Goal: Find specific page/section: Find specific page/section

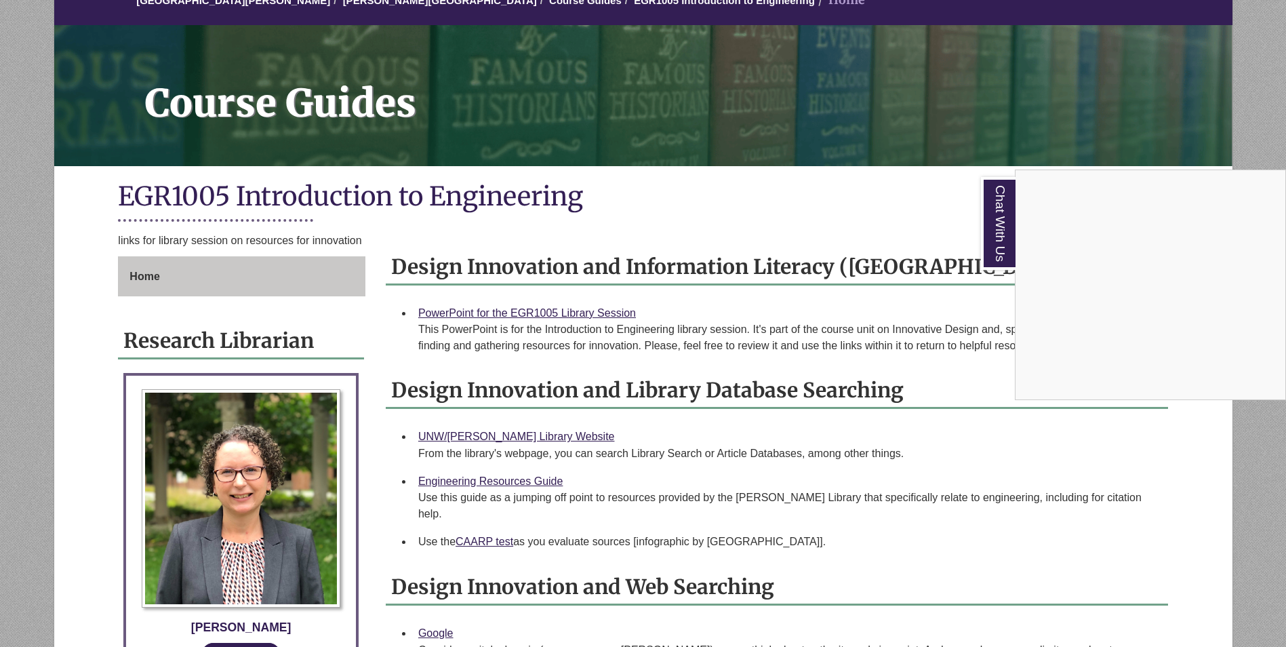
scroll to position [163, 0]
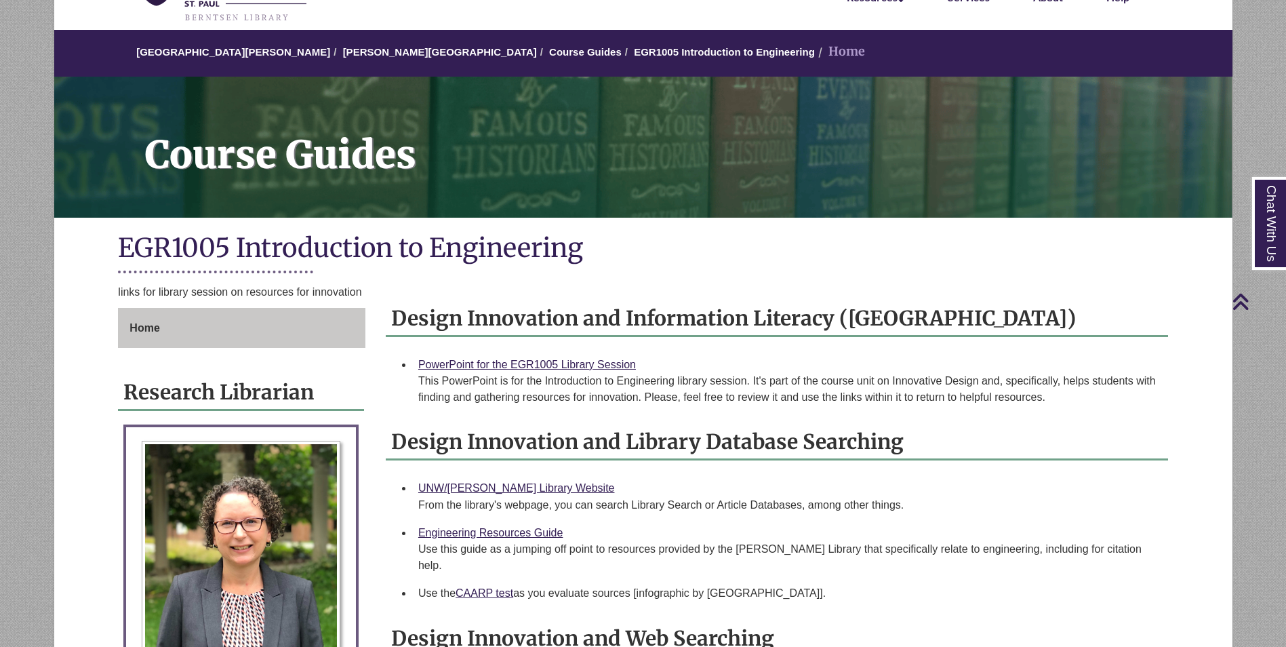
drag, startPoint x: 979, startPoint y: 325, endPoint x: 993, endPoint y: 244, distance: 81.9
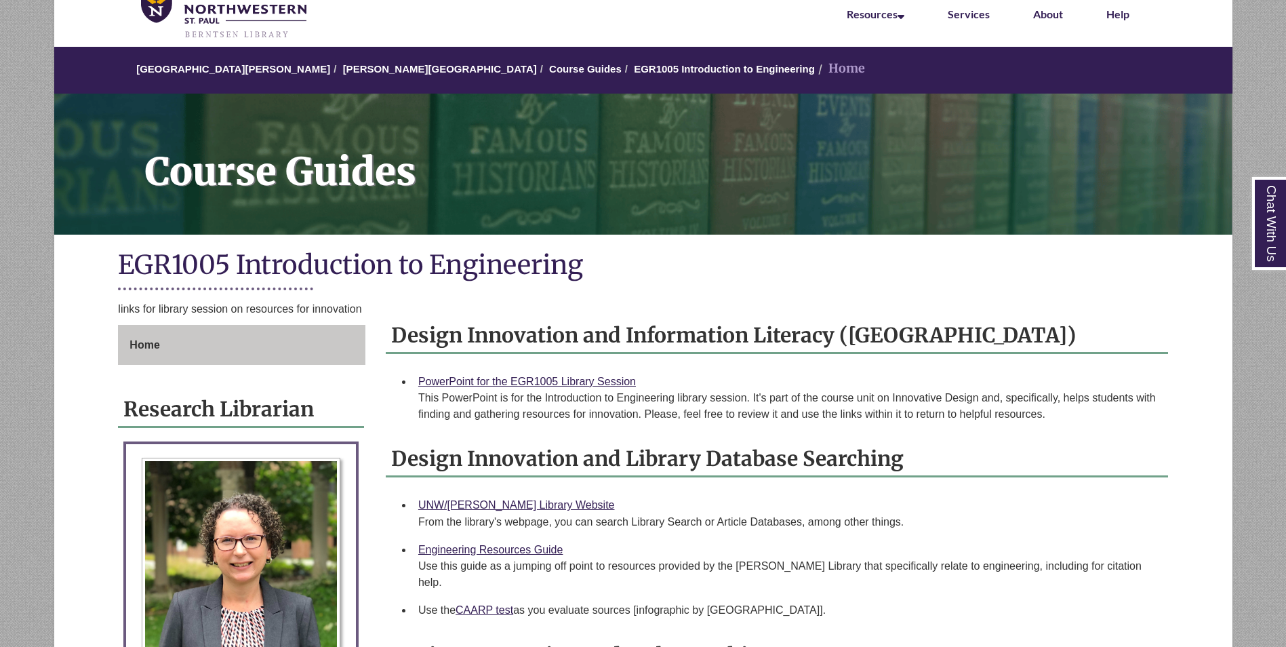
scroll to position [0, 0]
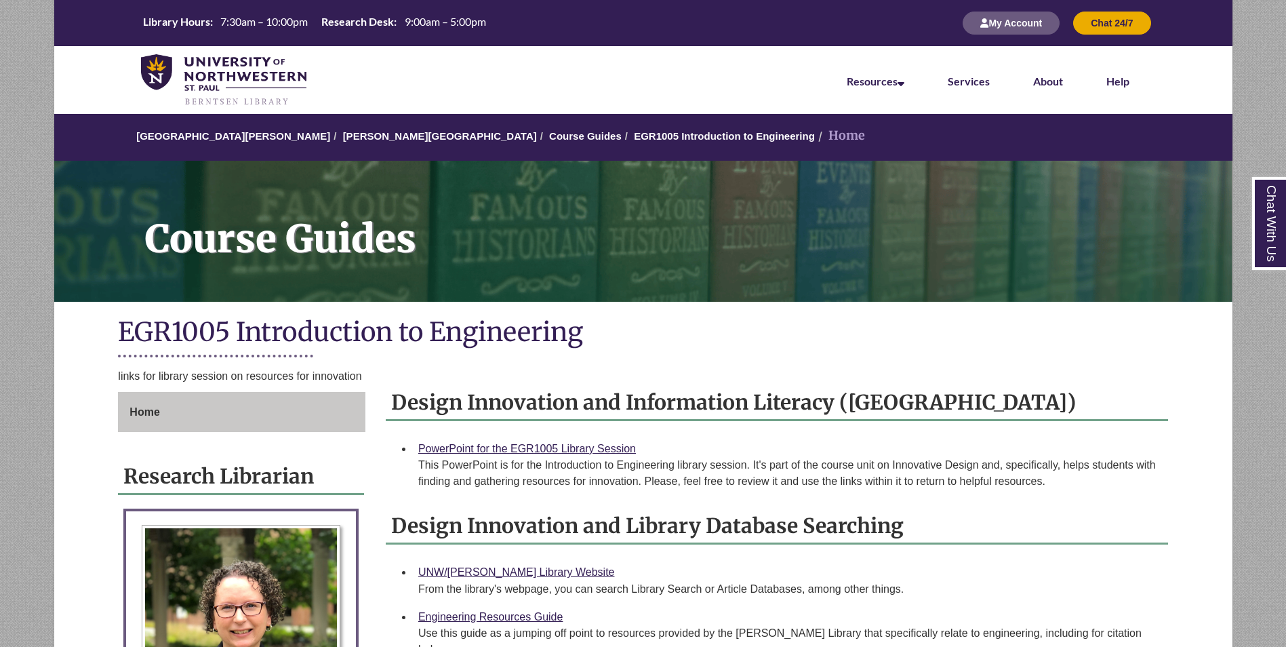
drag, startPoint x: 1246, startPoint y: 117, endPoint x: 1251, endPoint y: 244, distance: 127.5
drag, startPoint x: 1226, startPoint y: 188, endPoint x: 1219, endPoint y: 75, distance: 114.1
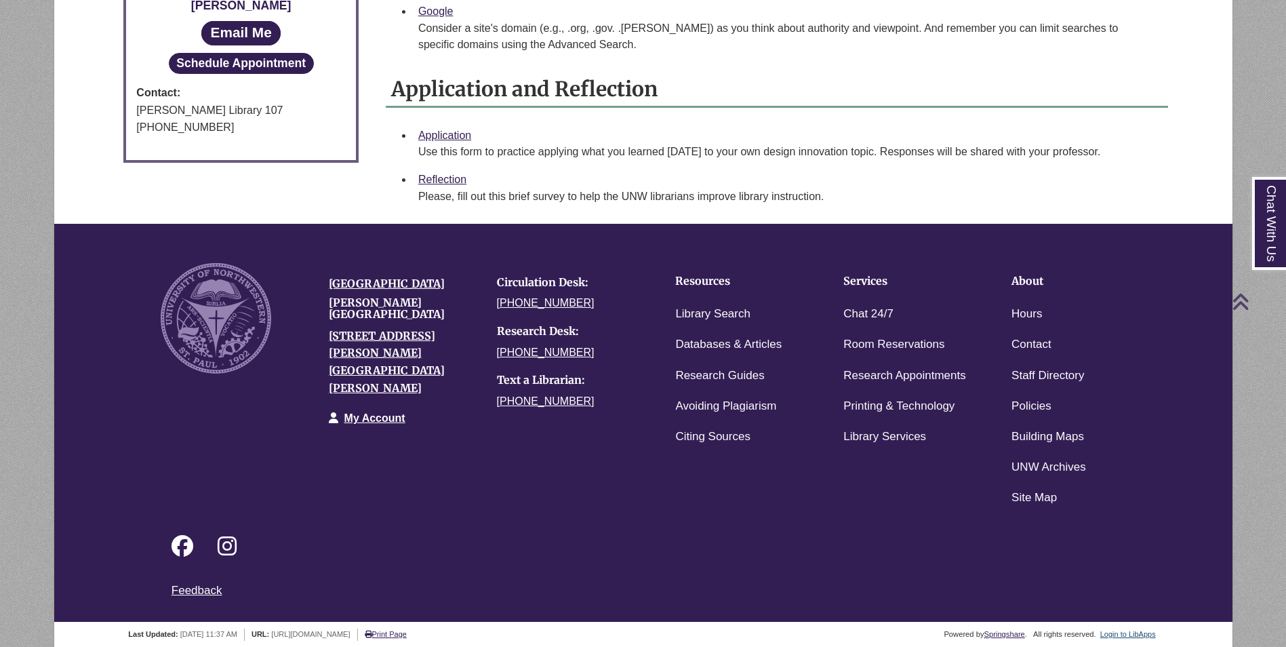
drag, startPoint x: 1219, startPoint y: 75, endPoint x: 1193, endPoint y: 278, distance: 204.9
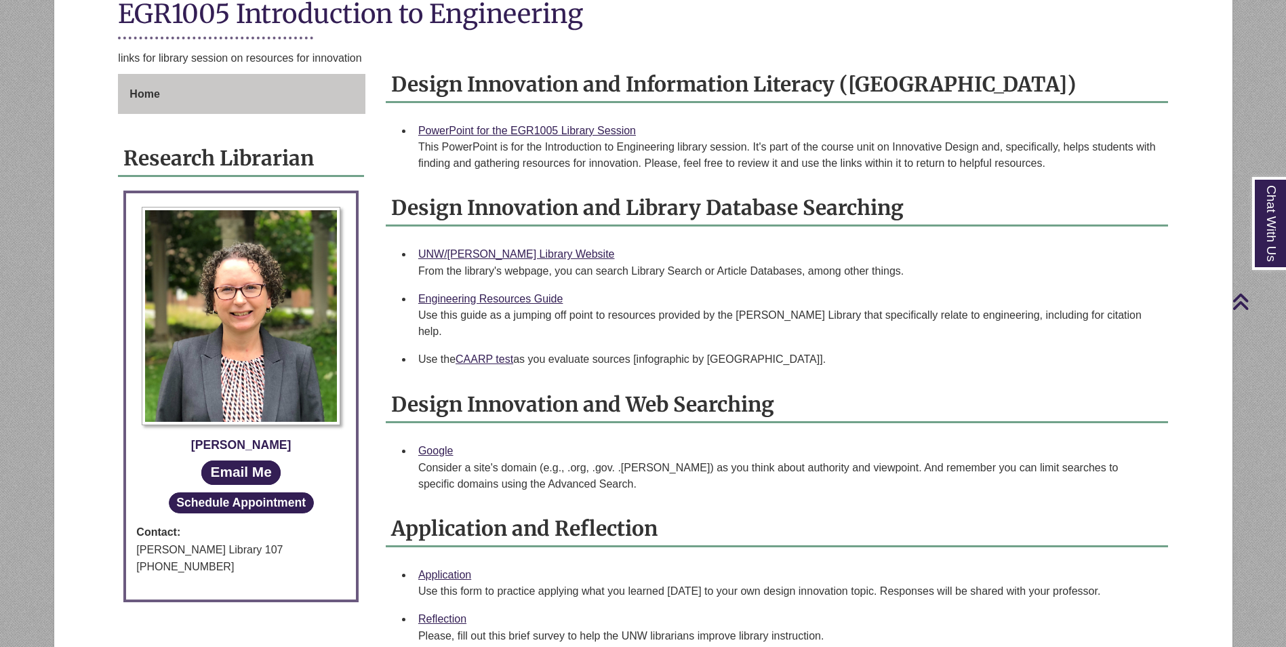
scroll to position [0, 0]
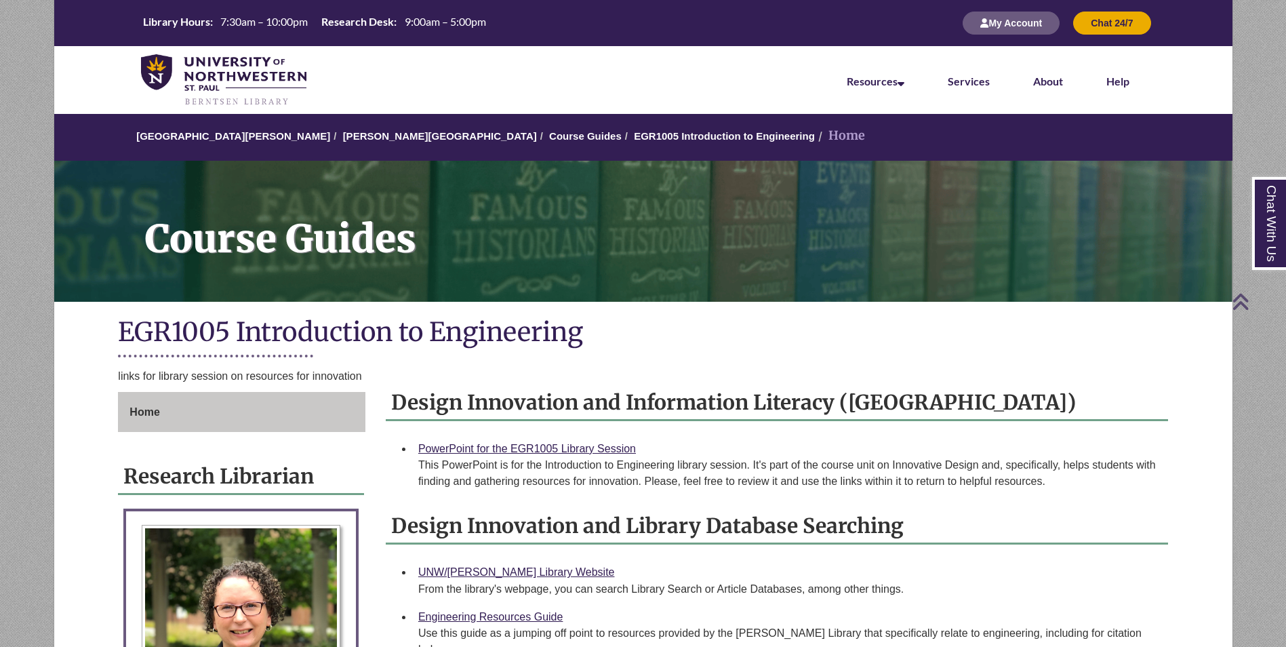
drag, startPoint x: 1193, startPoint y: 278, endPoint x: 1182, endPoint y: 114, distance: 164.4
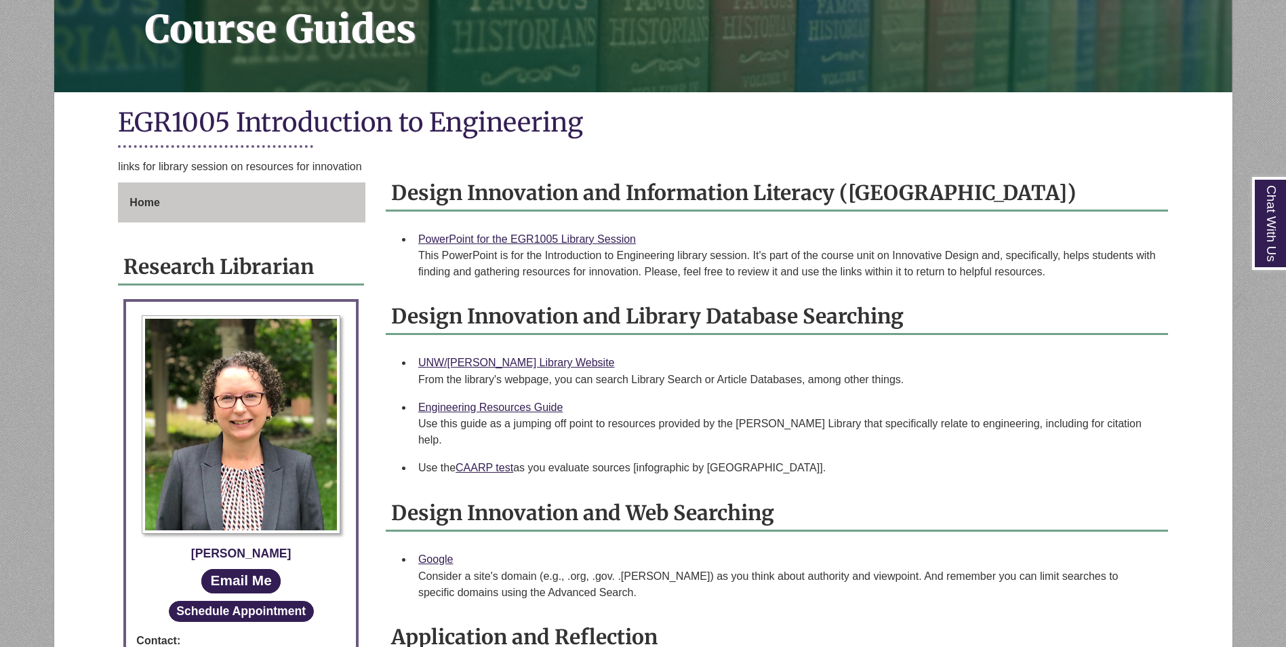
scroll to position [757, 0]
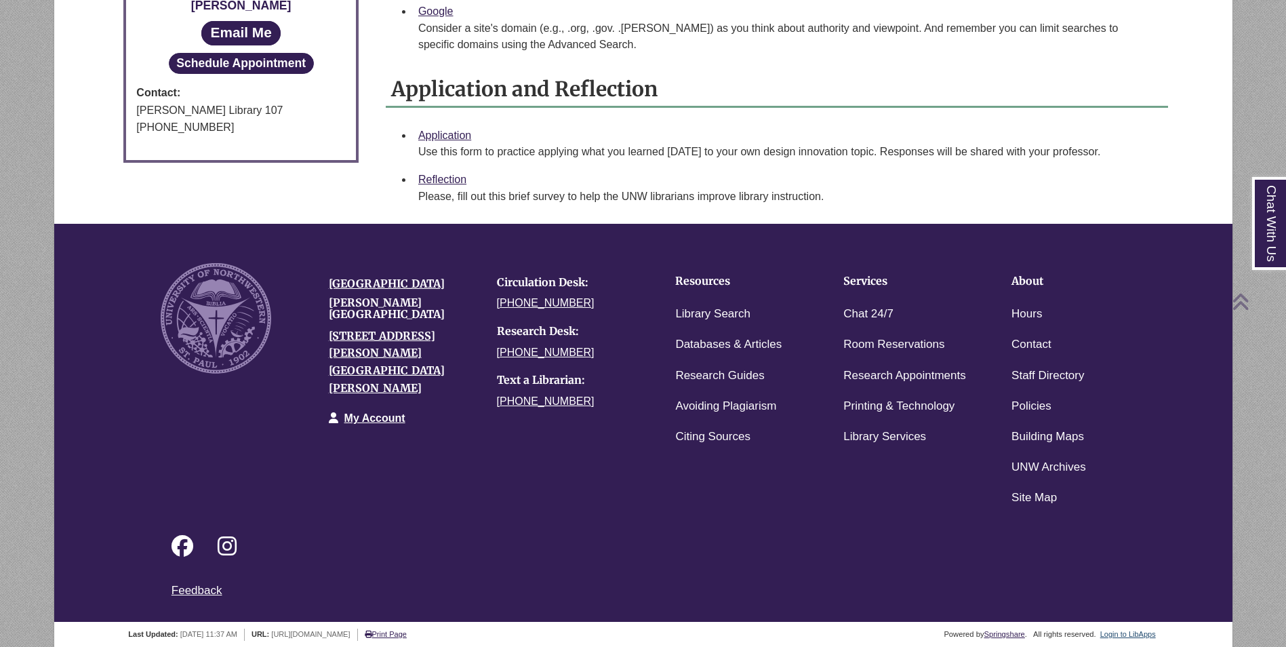
drag, startPoint x: 1182, startPoint y: 114, endPoint x: 1195, endPoint y: 309, distance: 195.6
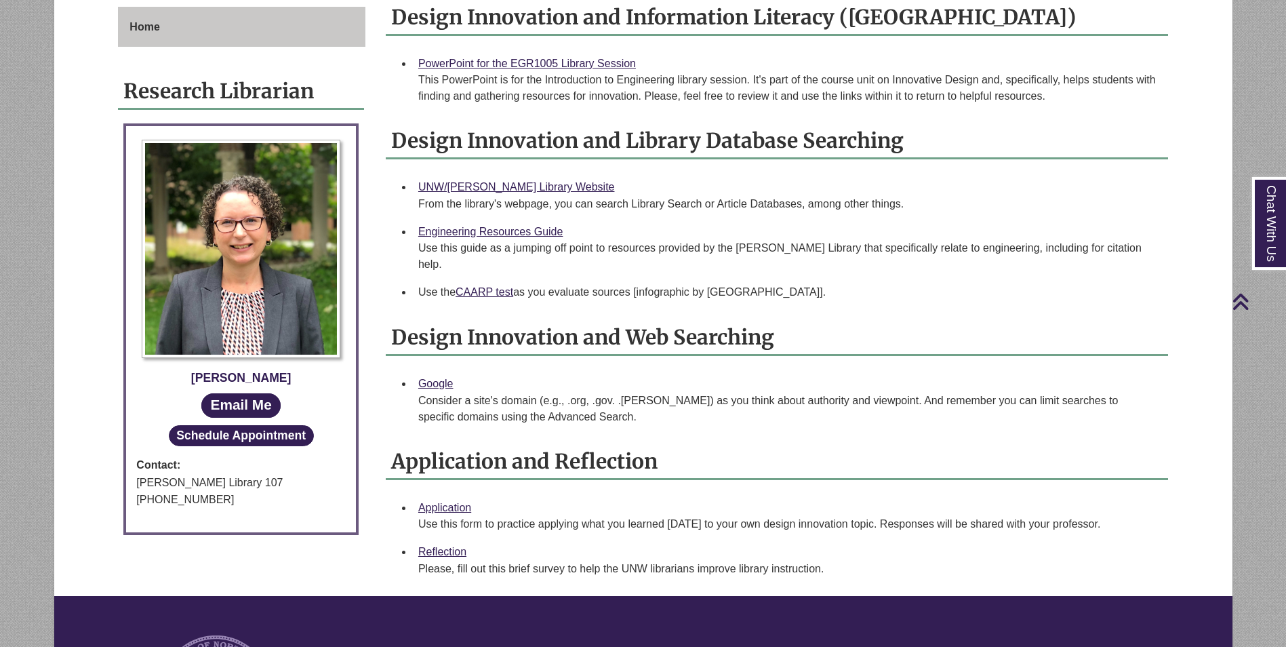
scroll to position [0, 0]
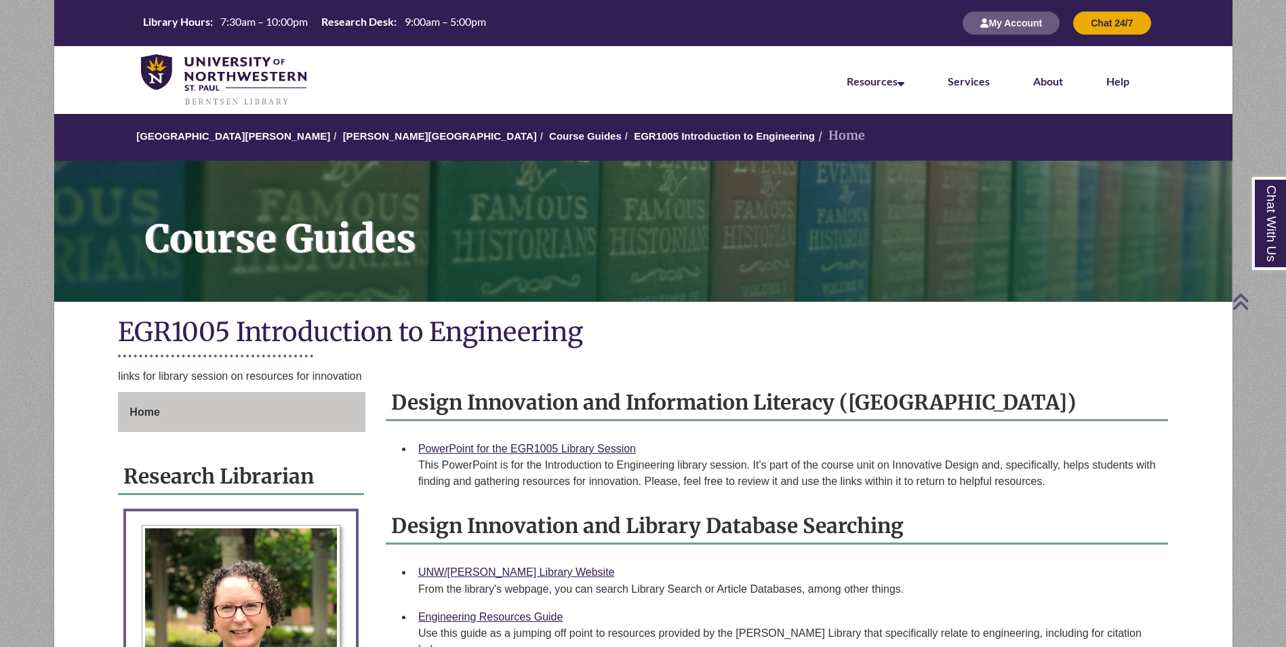
drag, startPoint x: 1195, startPoint y: 309, endPoint x: 1181, endPoint y: 99, distance: 210.6
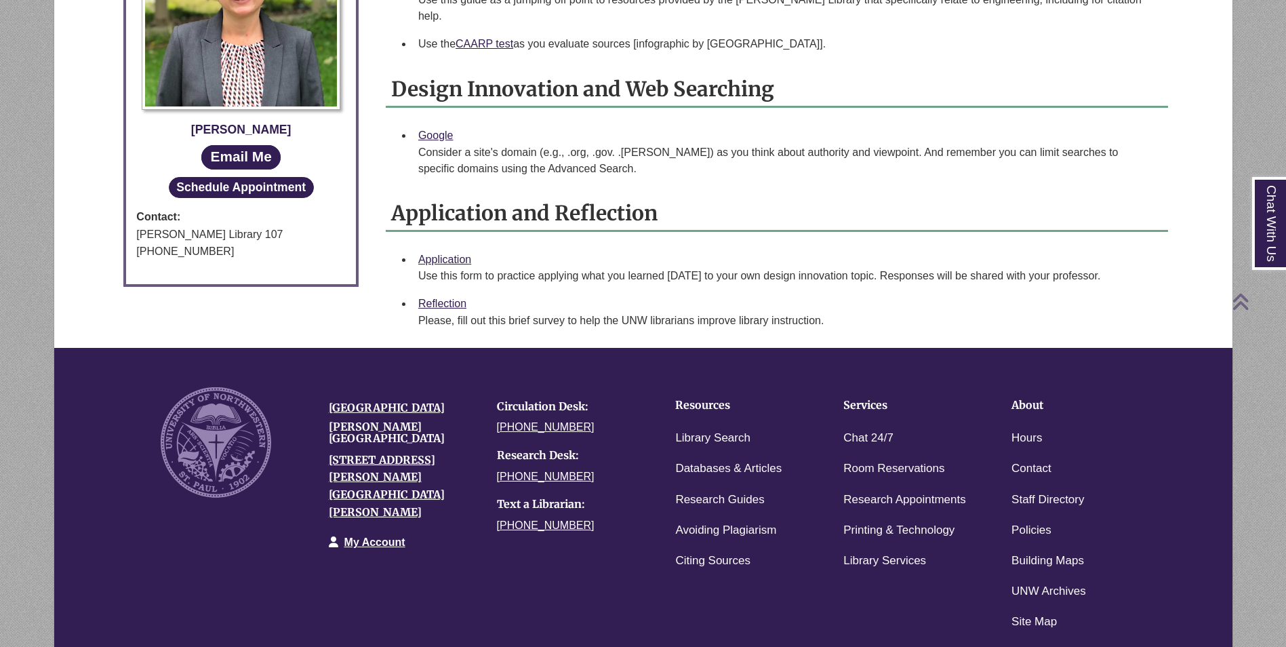
scroll to position [757, 0]
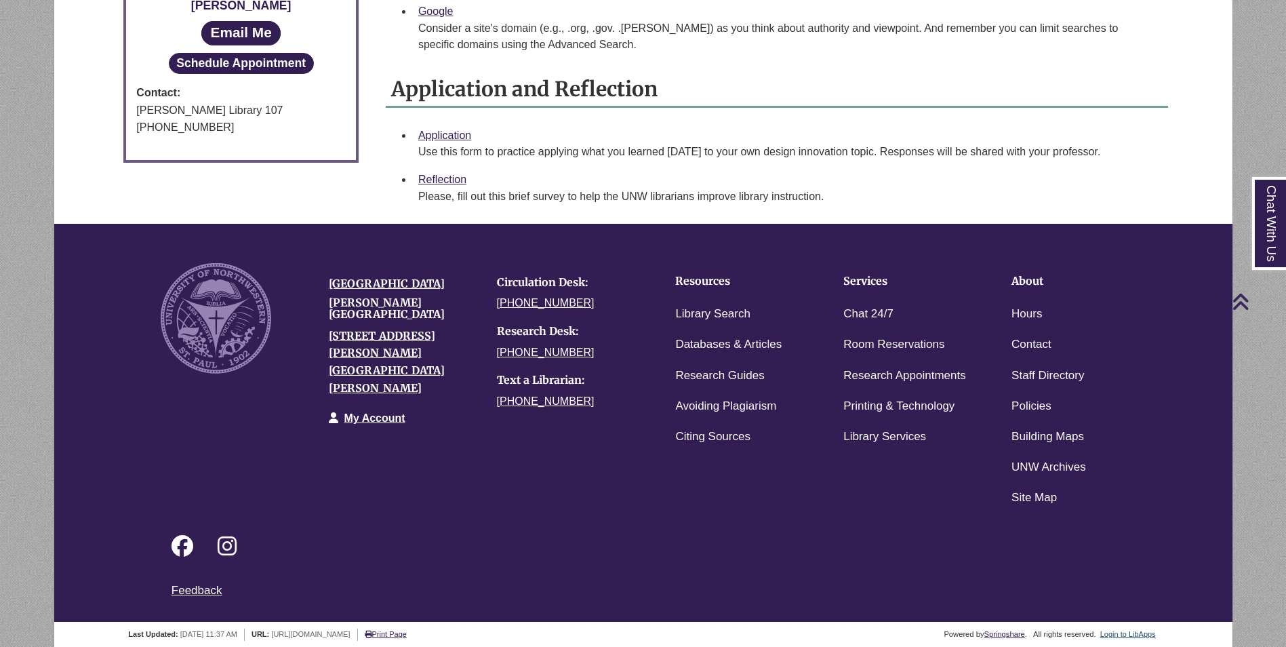
drag, startPoint x: 1181, startPoint y: 101, endPoint x: 1170, endPoint y: 207, distance: 106.3
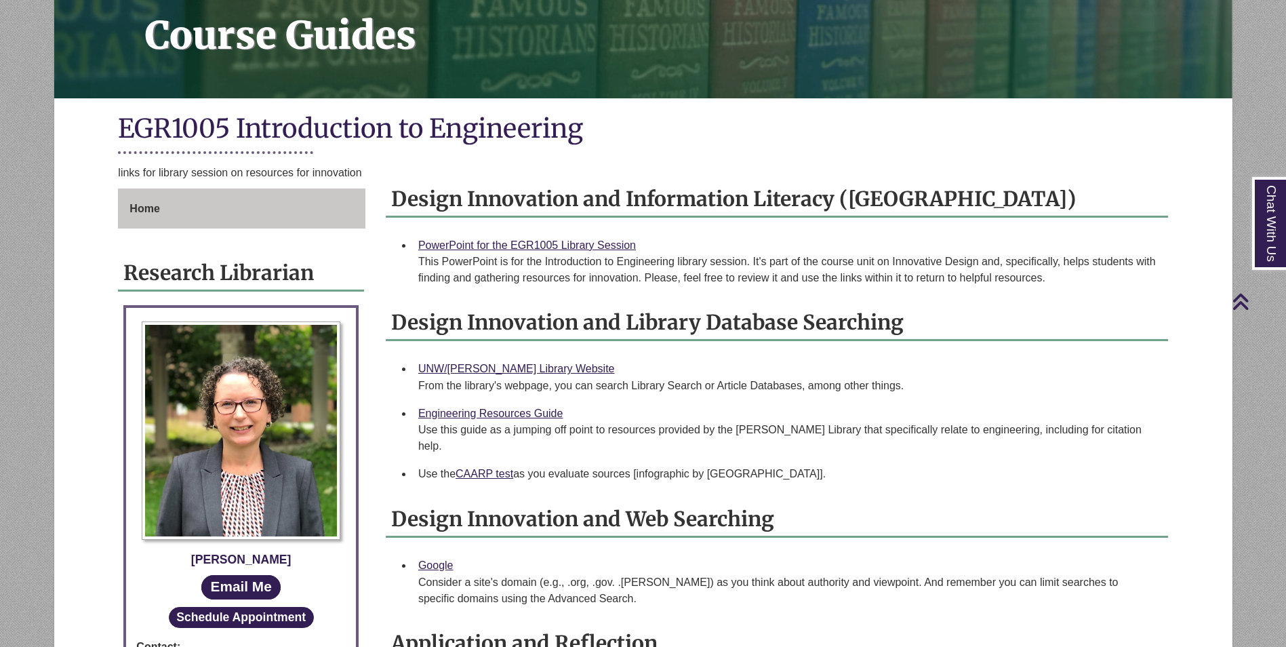
scroll to position [0, 0]
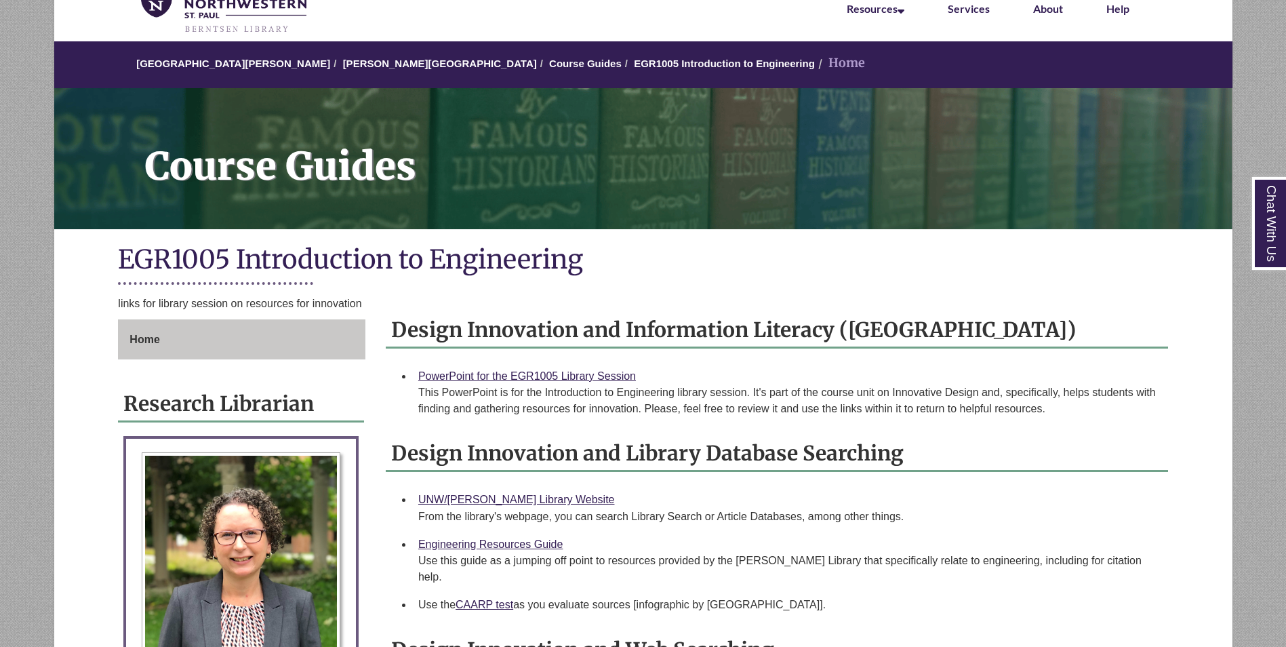
drag, startPoint x: 1170, startPoint y: 207, endPoint x: 1128, endPoint y: 184, distance: 47.9
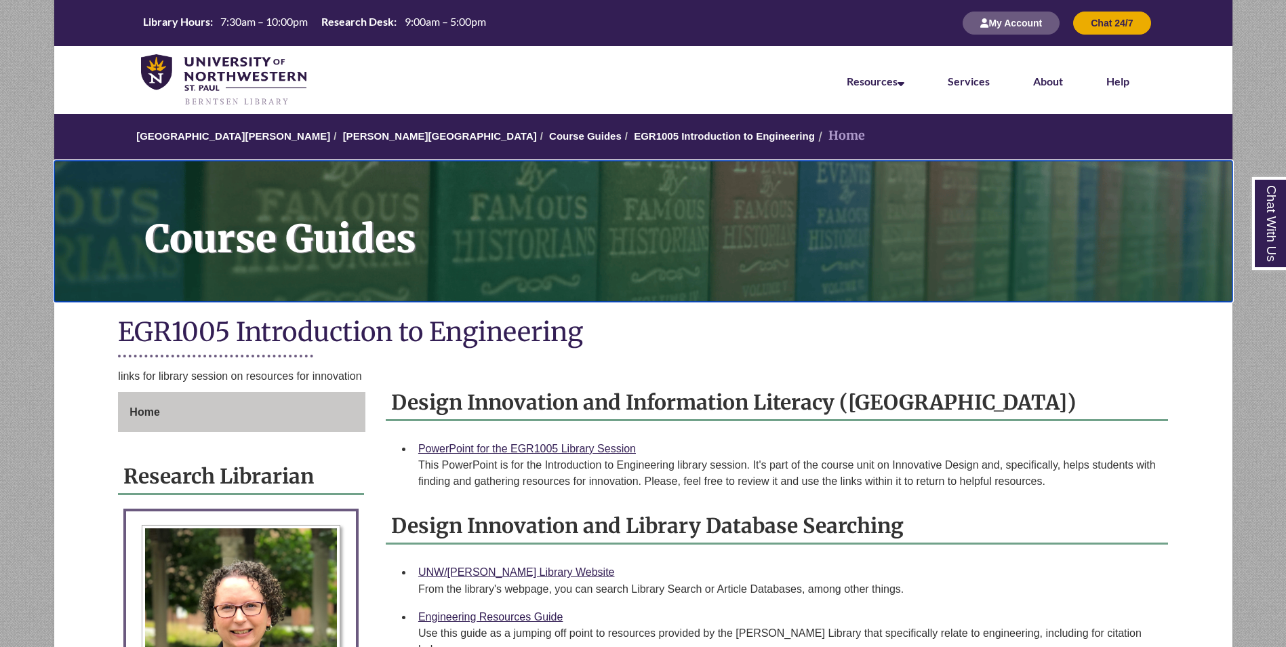
drag, startPoint x: 1149, startPoint y: 186, endPoint x: 1240, endPoint y: -17, distance: 222.0
drag, startPoint x: 1073, startPoint y: 187, endPoint x: 1077, endPoint y: 241, distance: 53.7
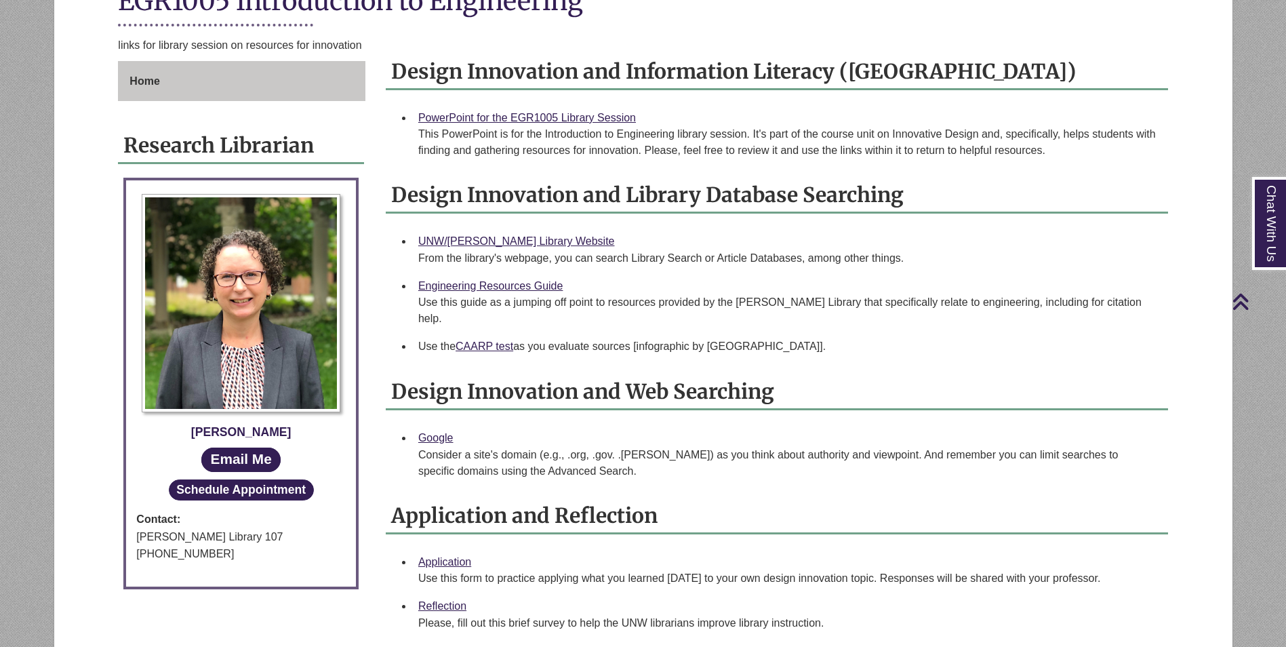
scroll to position [339, 0]
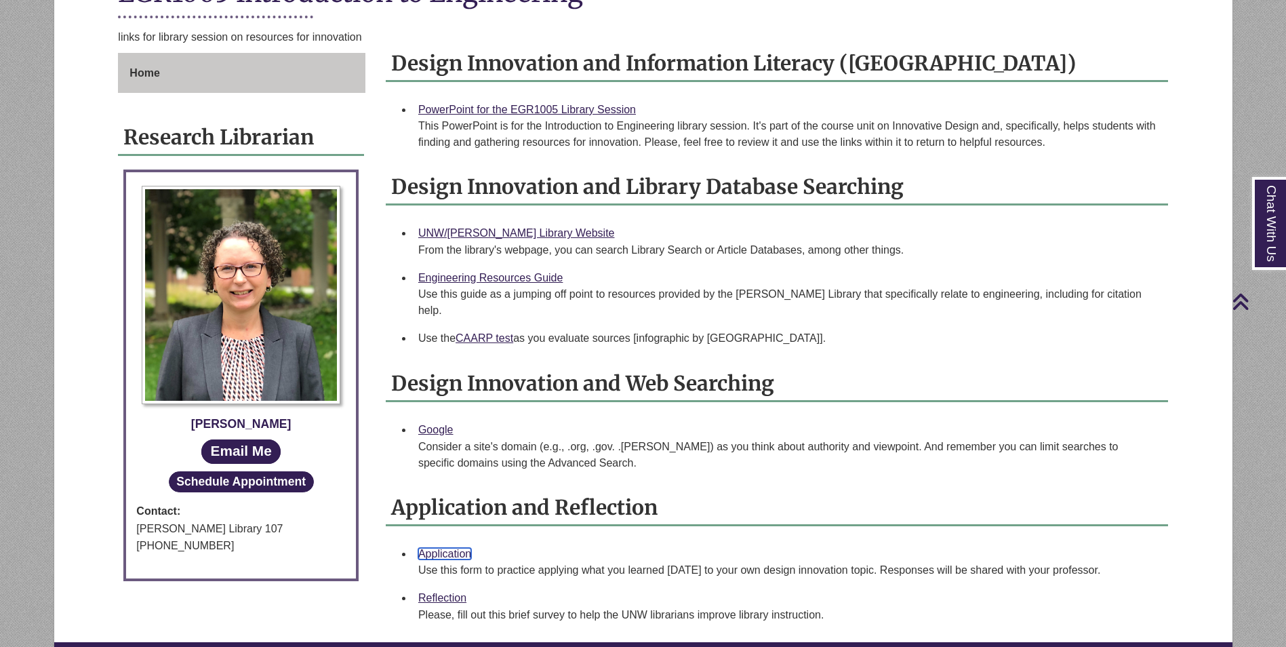
click at [453, 548] on link "Application" at bounding box center [444, 554] width 53 height 12
click at [454, 589] on div "Reflection Please, fill out this brief survey to help ​the UNW librarians impro…" at bounding box center [787, 606] width 739 height 34
click at [455, 592] on link "Reflection" at bounding box center [442, 598] width 48 height 12
